Goal: Navigation & Orientation: Find specific page/section

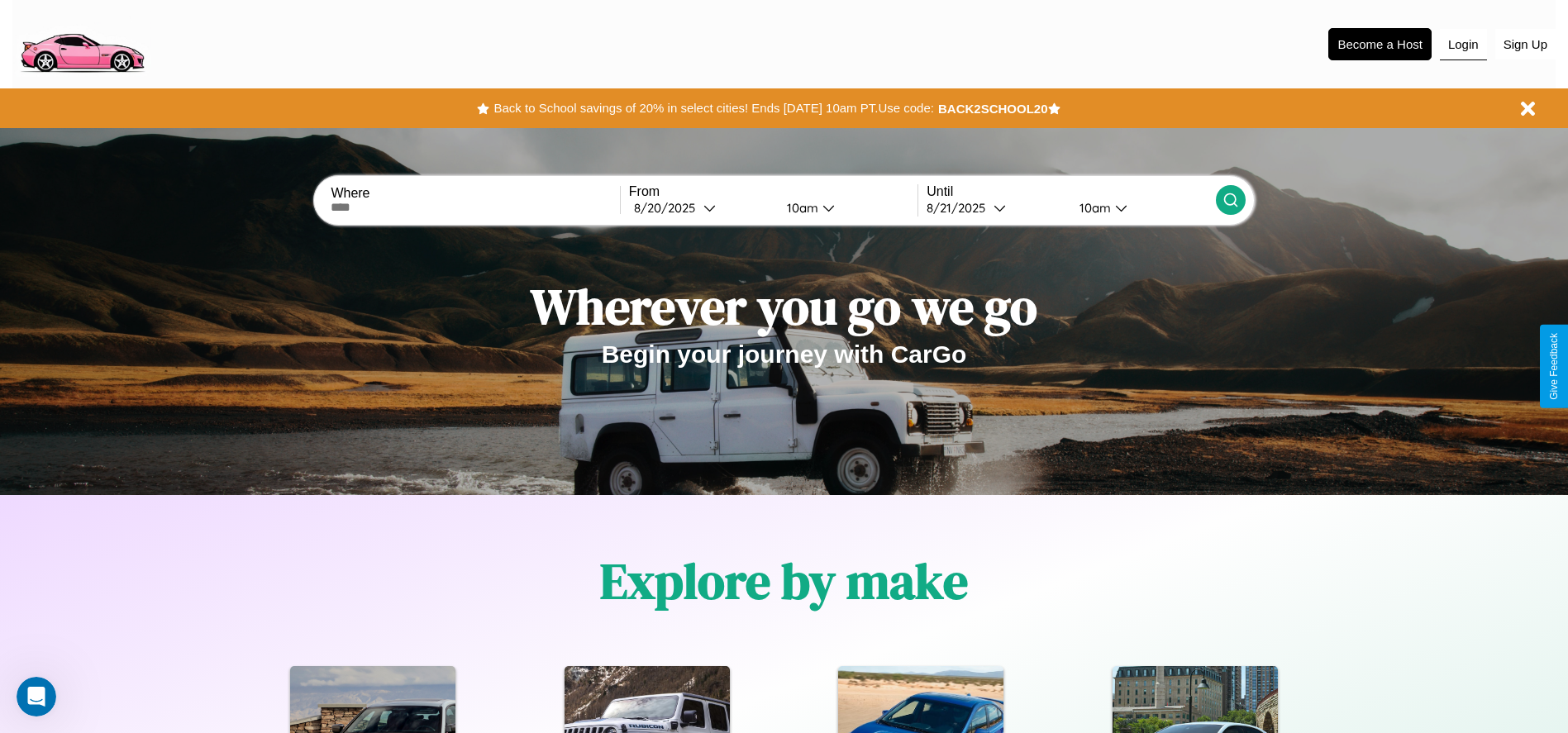
click at [1463, 43] on button "Login" at bounding box center [1464, 45] width 47 height 32
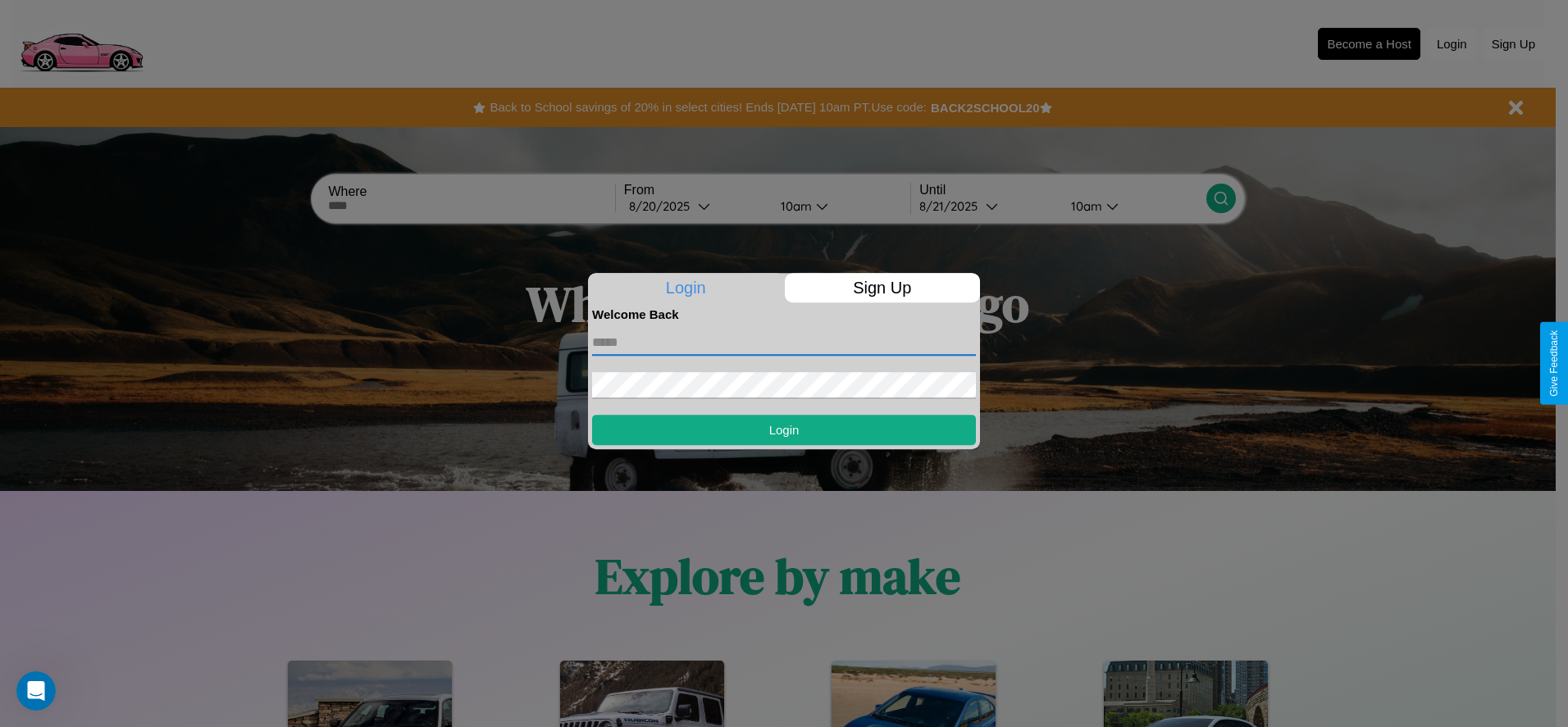
click at [784, 342] on input "text" at bounding box center [784, 343] width 384 height 27
type input "**********"
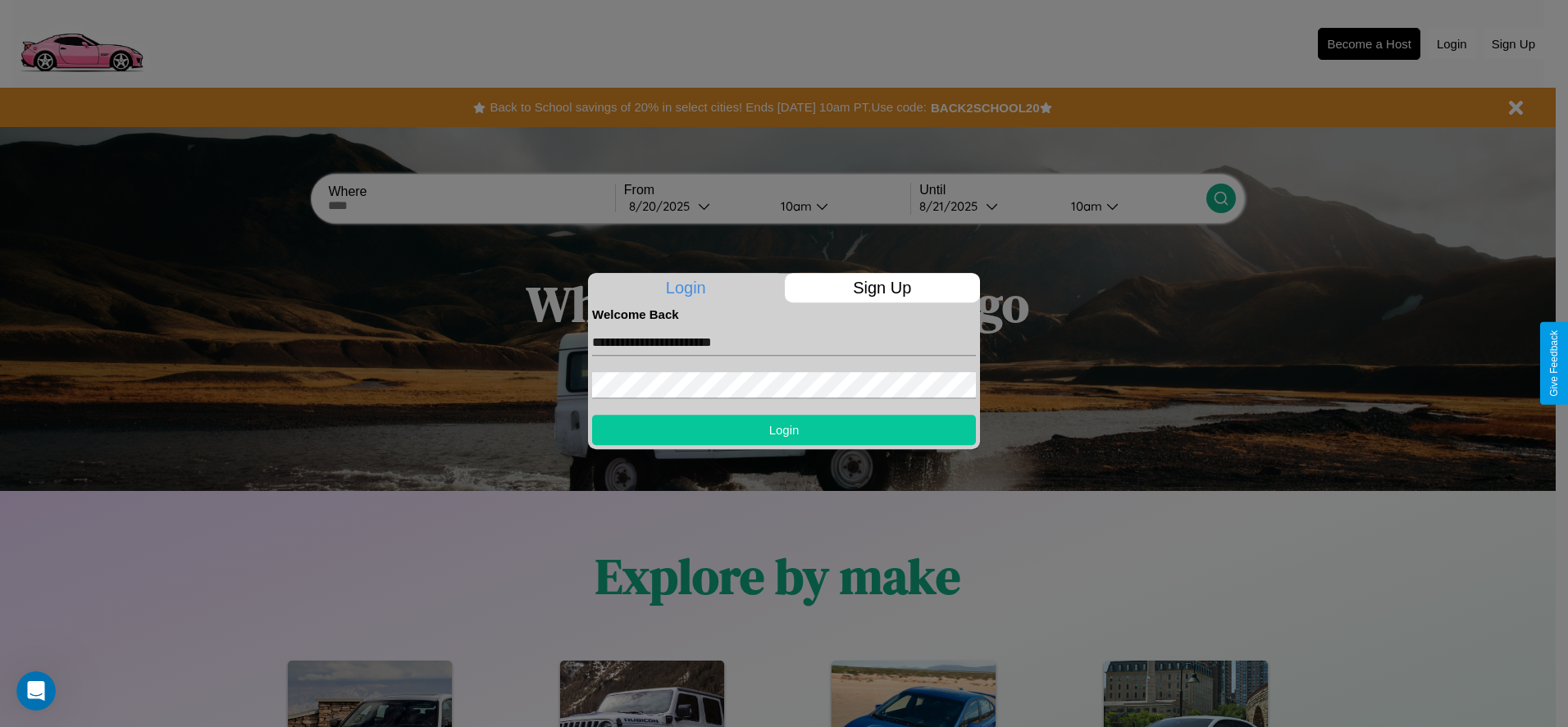
click at [784, 429] on button "Login" at bounding box center [784, 429] width 384 height 31
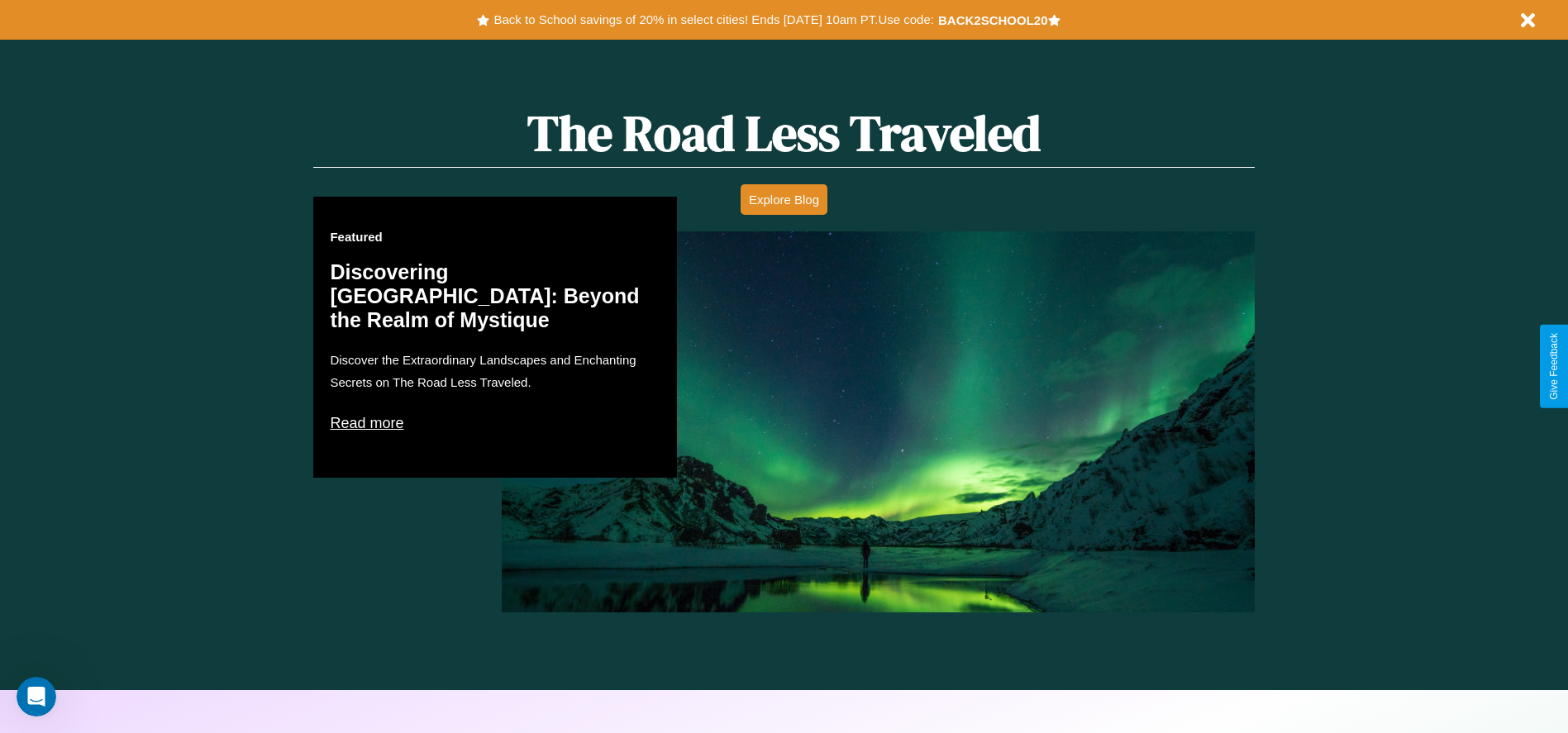
scroll to position [1442, 0]
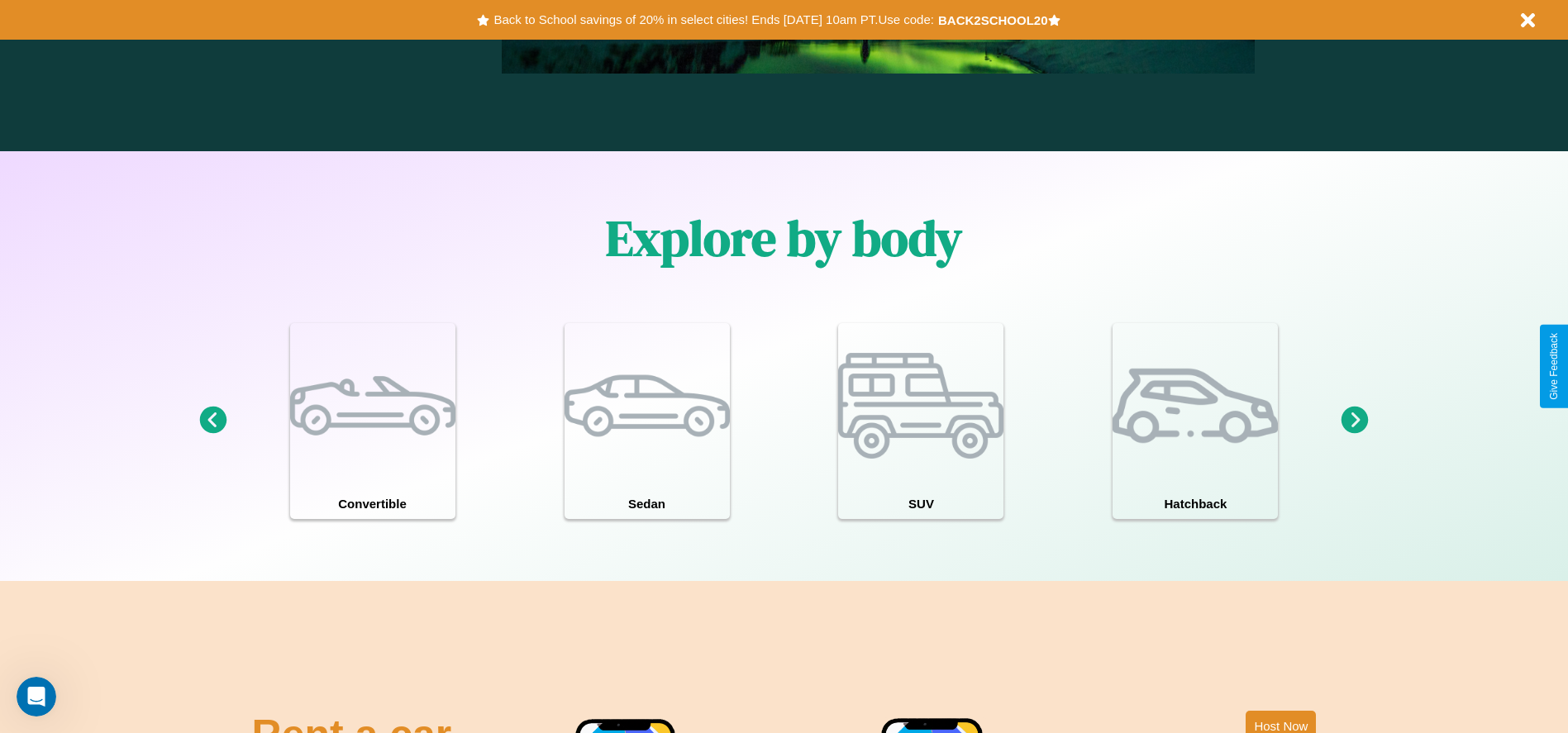
click at [212, 420] on icon at bounding box center [212, 420] width 28 height 28
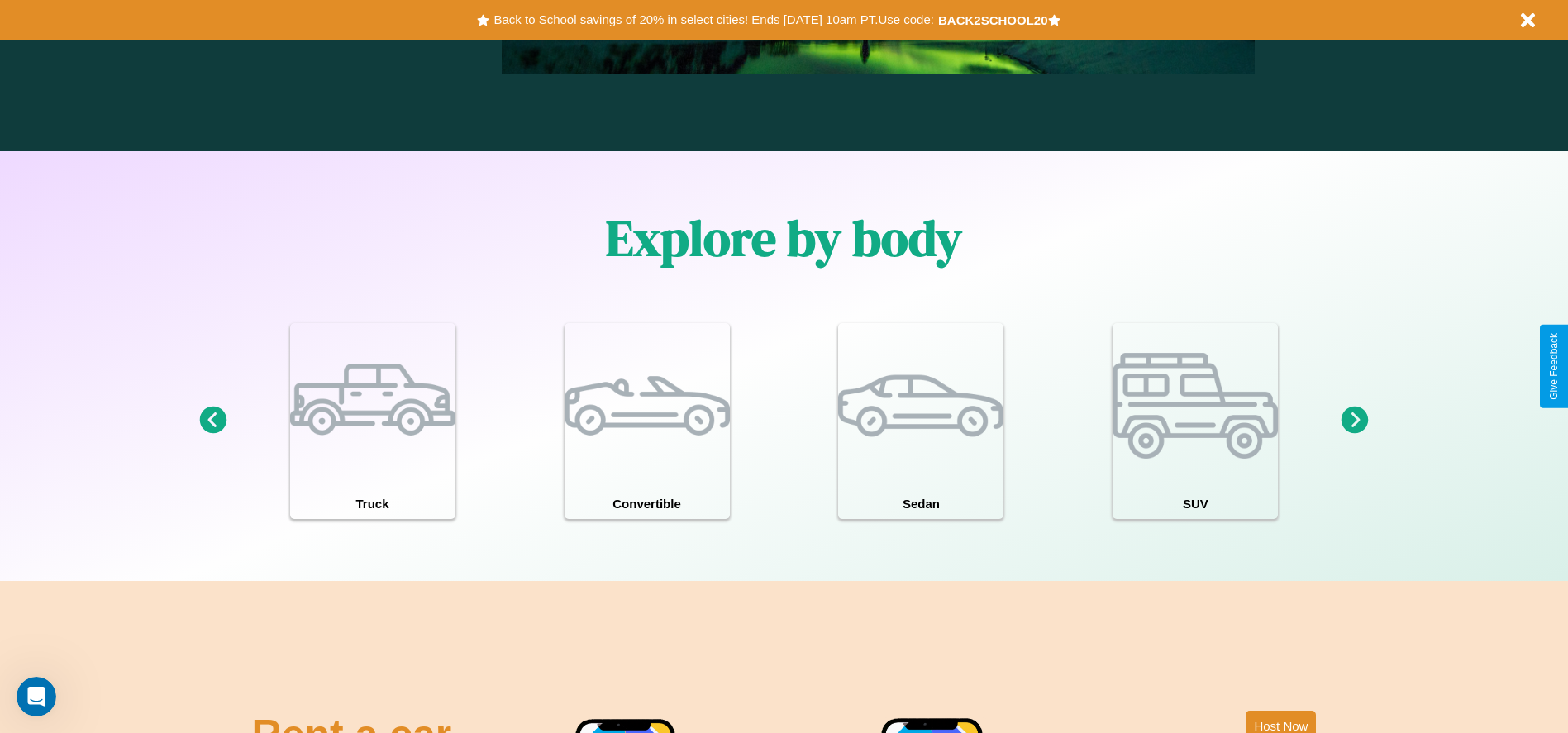
click at [713, 20] on button "Back to School savings of 20% in select cities! Ends [DATE] 10am PT. Use code:" at bounding box center [713, 20] width 448 height 23
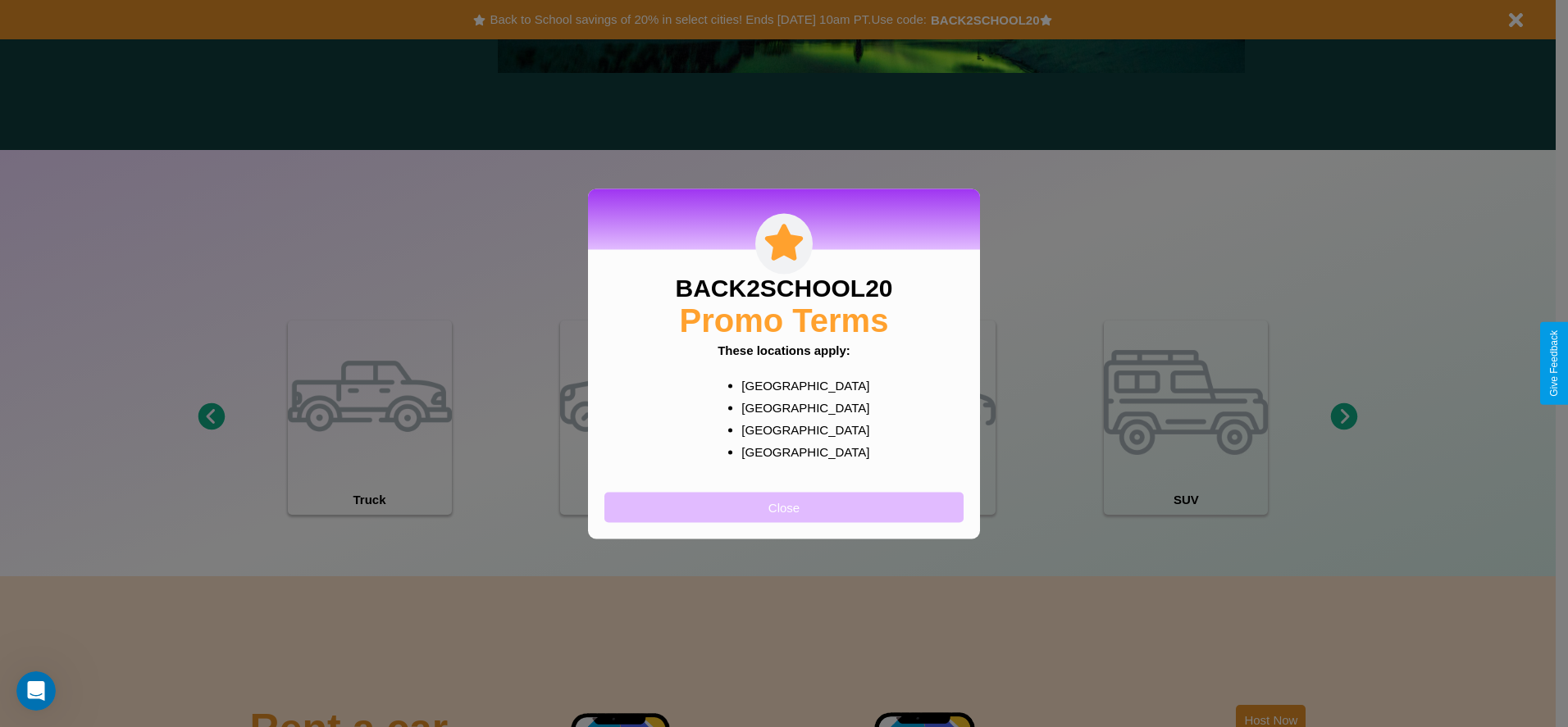
click at [784, 506] on button "Close" at bounding box center [784, 506] width 359 height 31
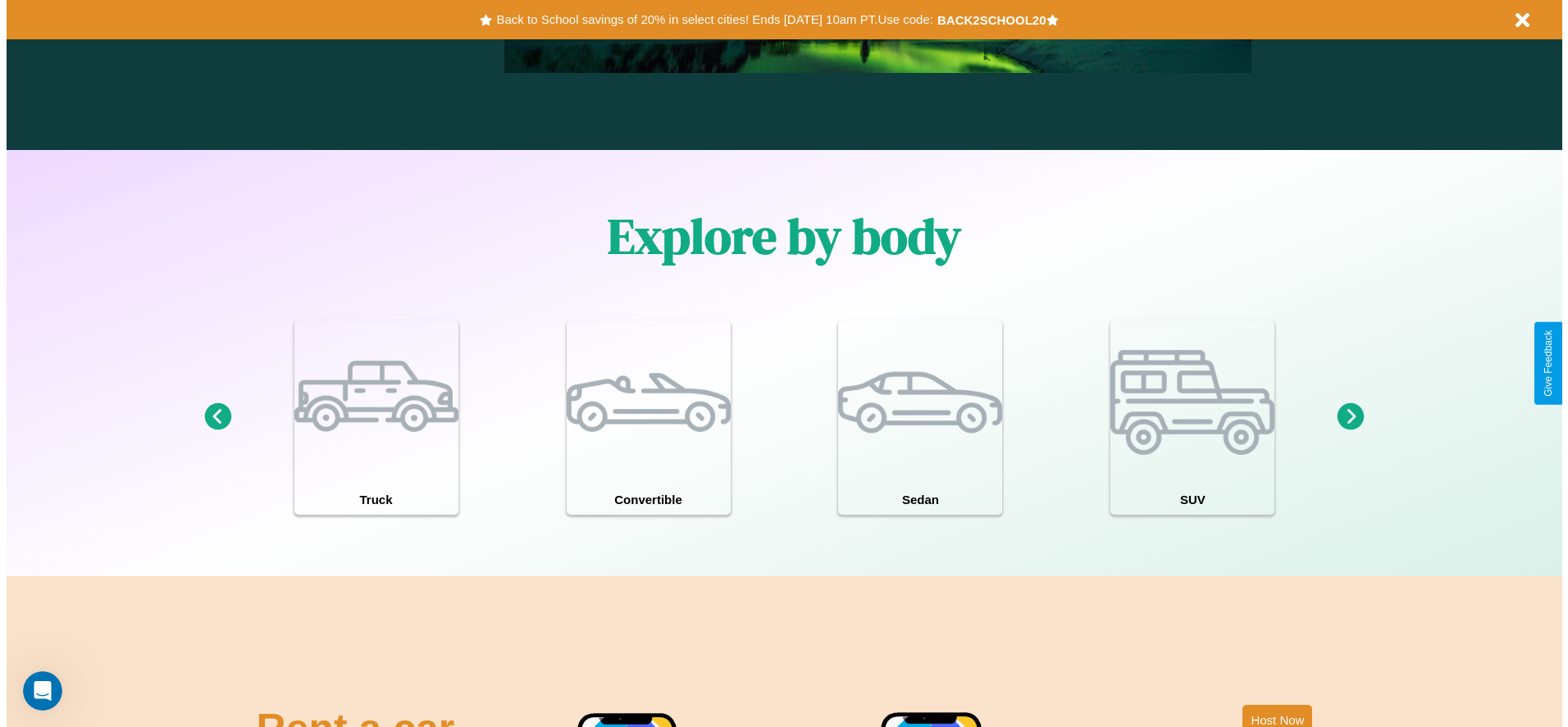
scroll to position [0, 0]
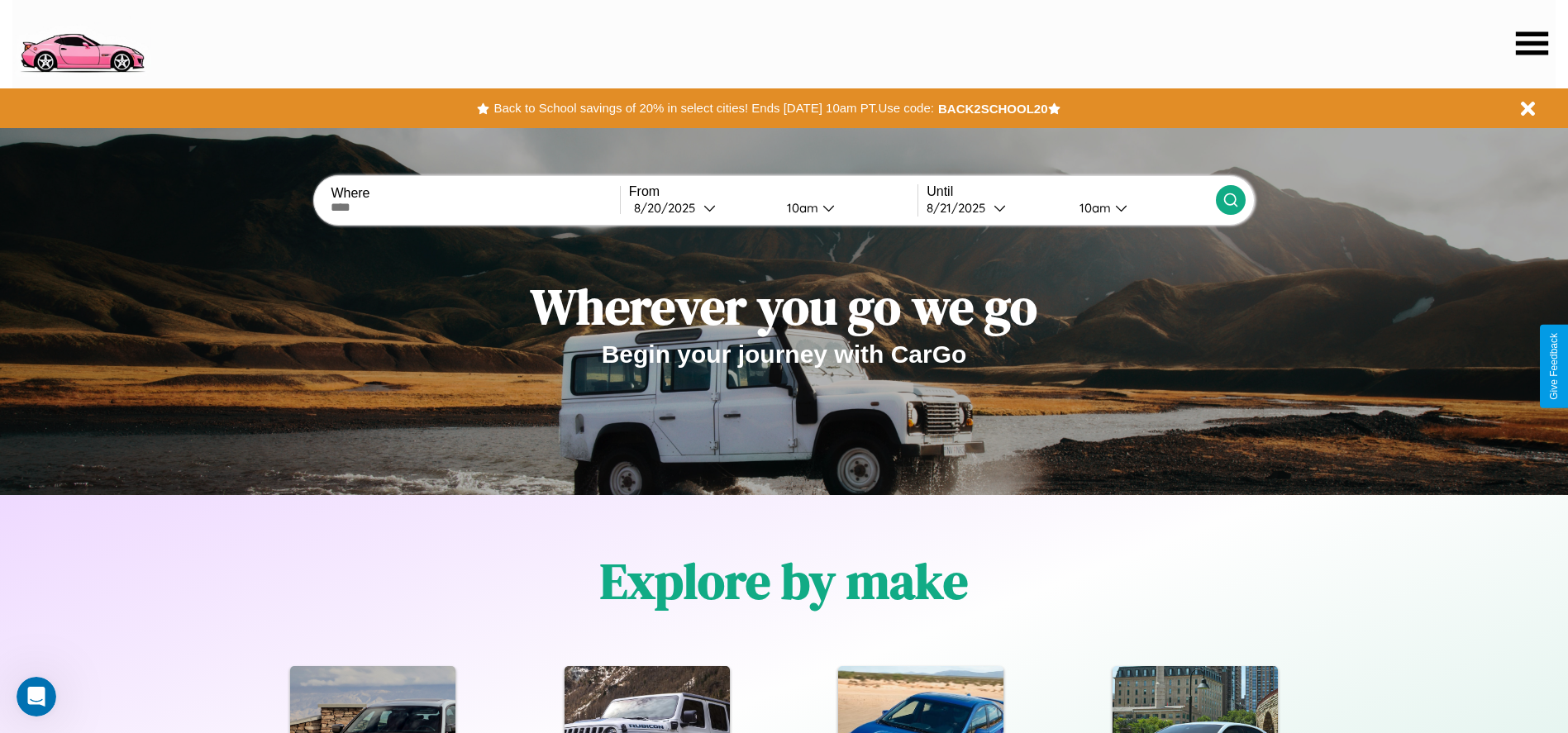
click at [1531, 43] on icon at bounding box center [1531, 43] width 33 height 23
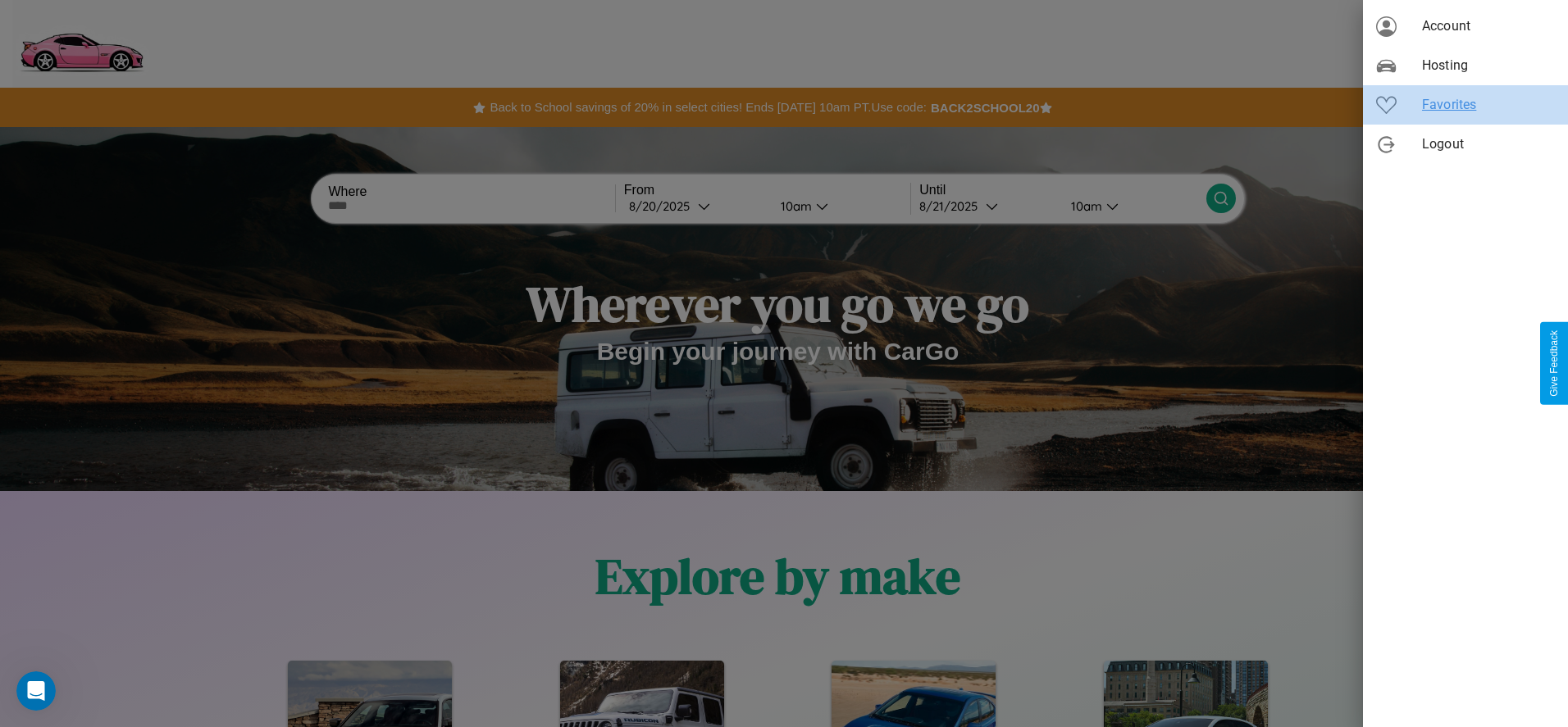
click at [1465, 105] on span "Favorites" at bounding box center [1488, 105] width 133 height 20
